Goal: Information Seeking & Learning: Compare options

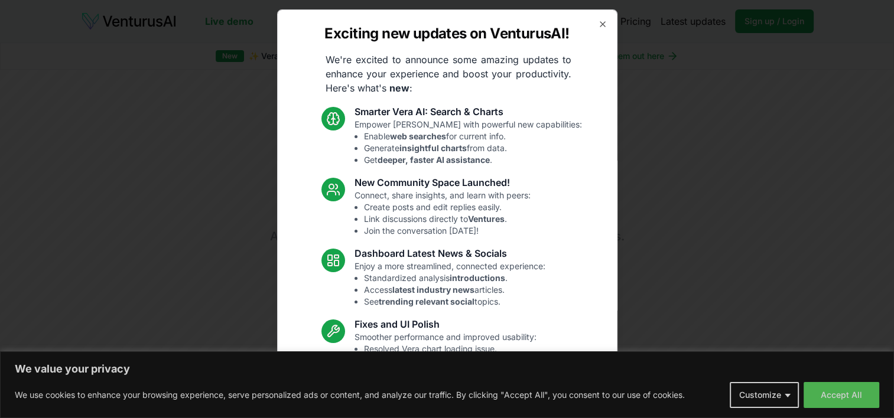
click at [592, 34] on div "Exciting new updates on VenturusAI! We're excited to announce some amazing upda…" at bounding box center [447, 209] width 340 height 400
click at [598, 24] on icon "button" at bounding box center [602, 24] width 9 height 9
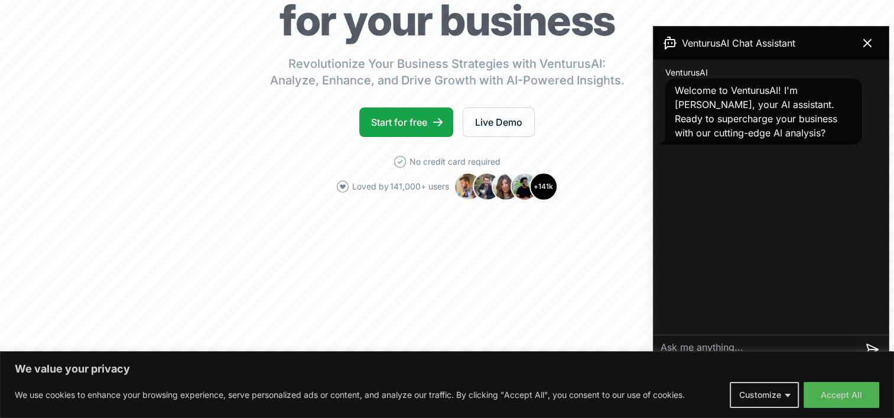
scroll to position [157, 0]
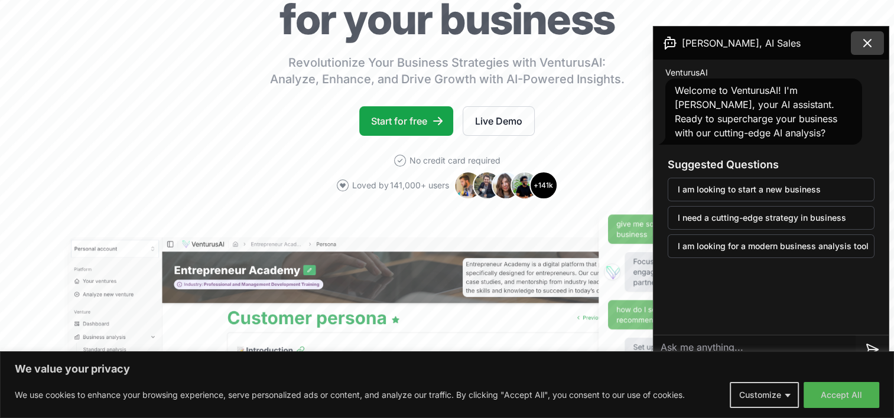
click at [874, 49] on icon at bounding box center [868, 43] width 14 height 14
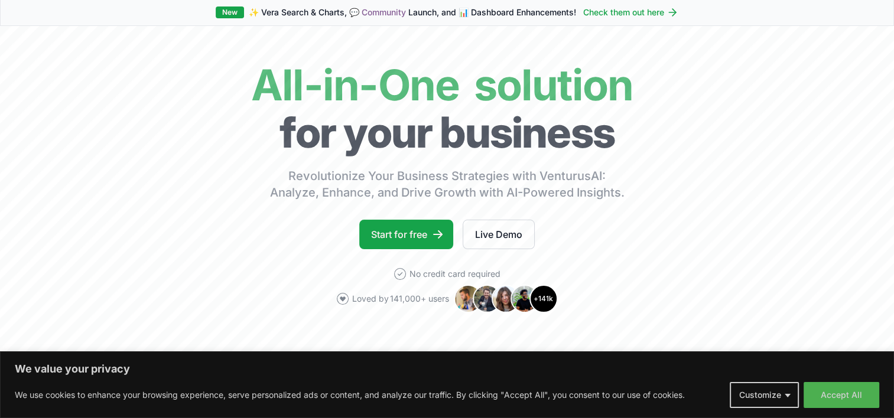
scroll to position [43, 0]
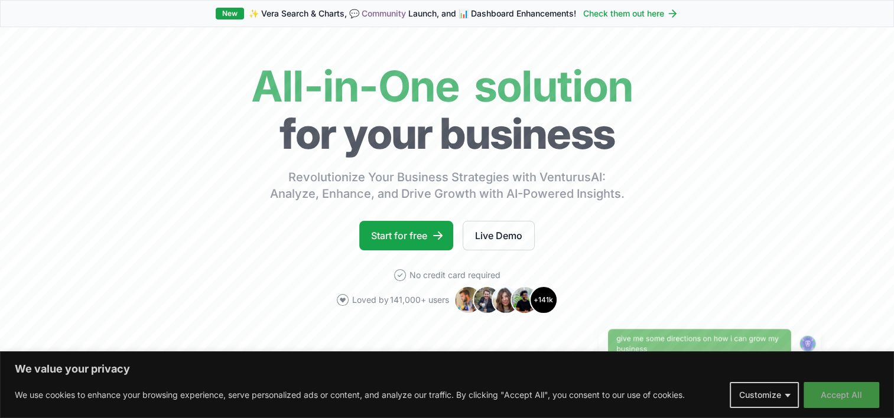
click at [865, 395] on button "Accept All" at bounding box center [842, 395] width 76 height 26
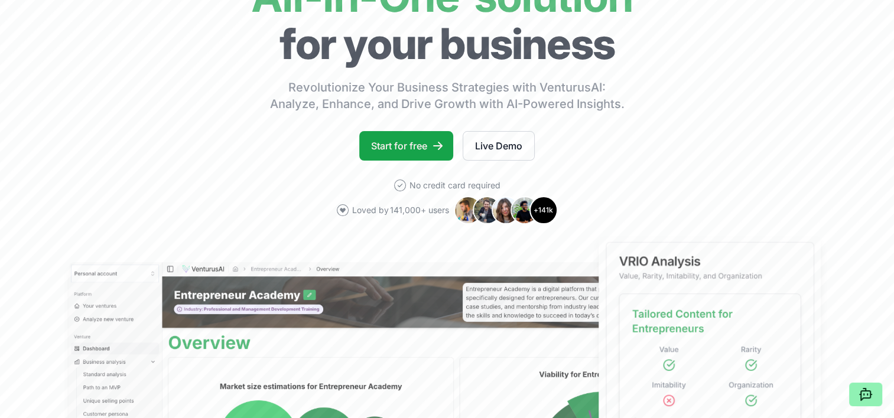
scroll to position [0, 0]
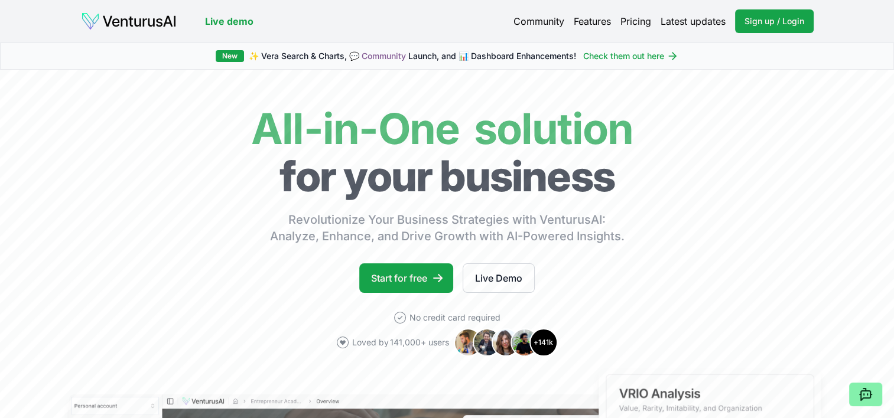
click at [642, 21] on link "Pricing" at bounding box center [636, 21] width 31 height 14
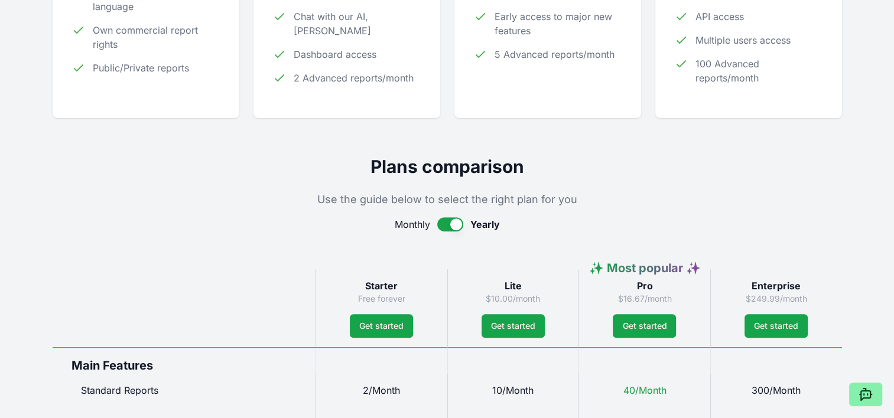
scroll to position [390, 0]
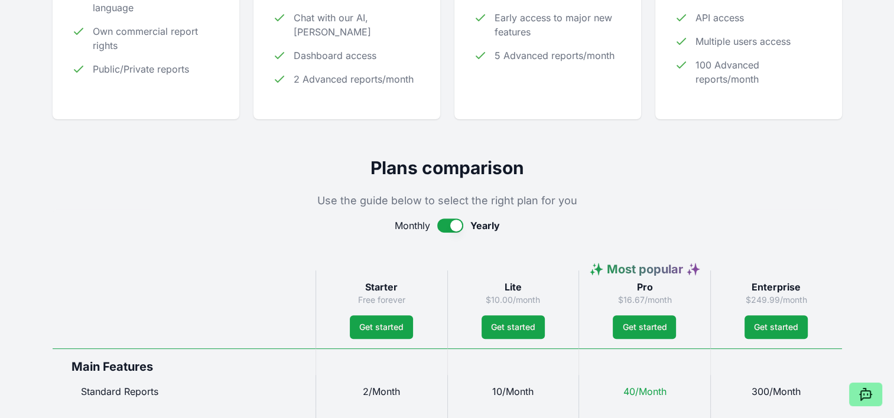
click at [566, 174] on h2 "Plans comparison" at bounding box center [448, 167] width 790 height 21
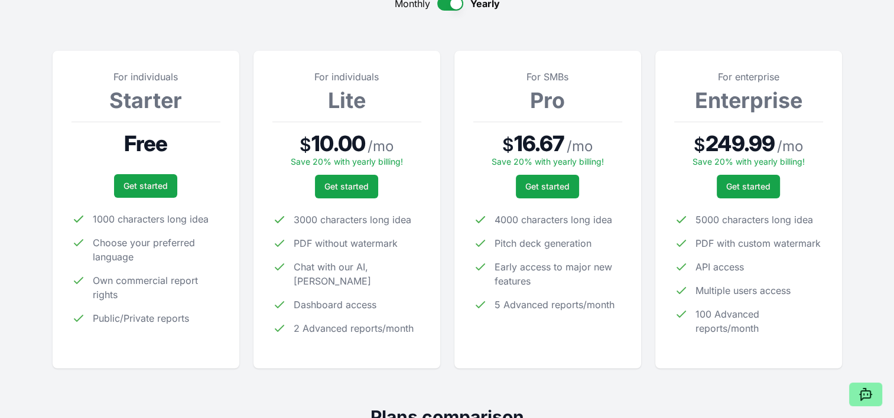
scroll to position [0, 0]
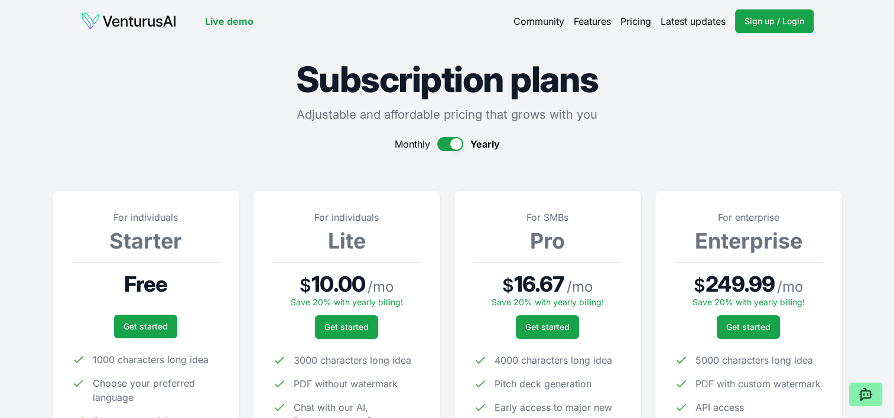
click at [835, 61] on h1 "Subscription plans" at bounding box center [448, 78] width 790 height 35
